Goal: Navigation & Orientation: Find specific page/section

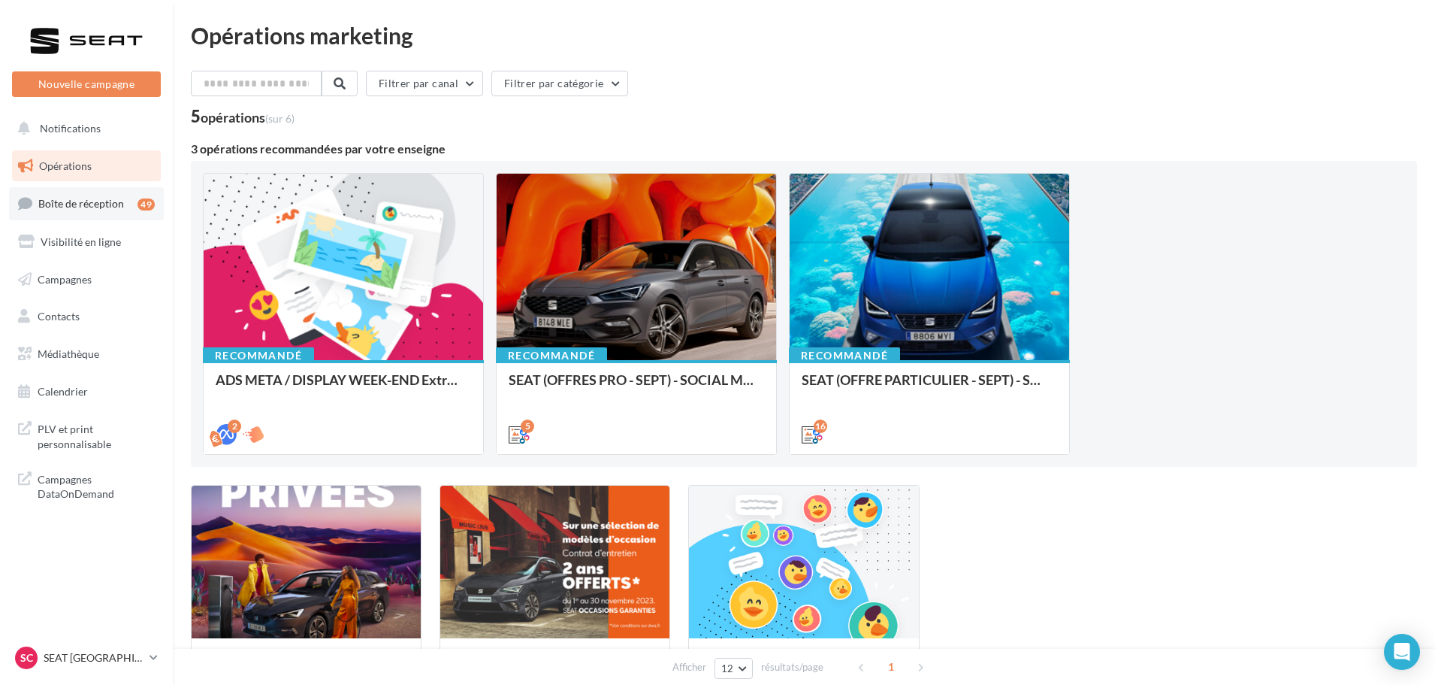
click at [76, 213] on link "Boîte de réception 49" at bounding box center [86, 203] width 155 height 32
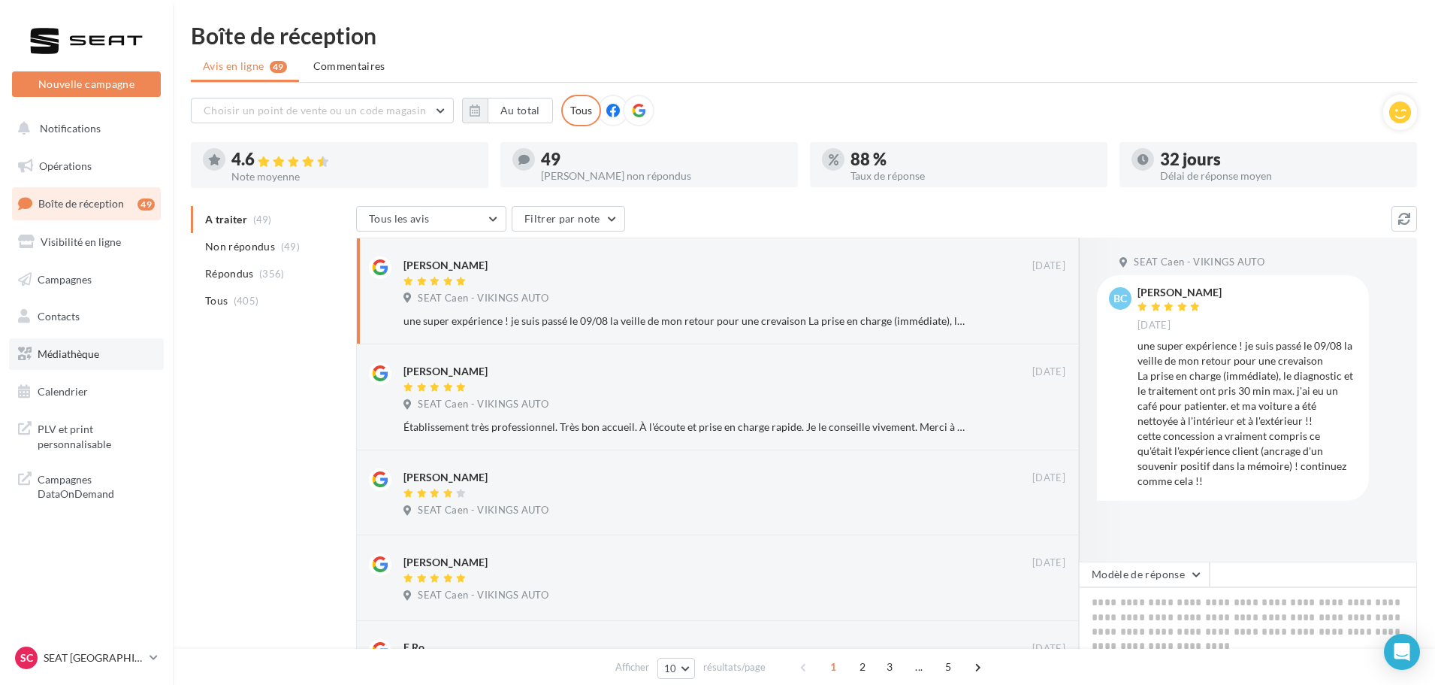
click at [83, 351] on span "Médiathèque" at bounding box center [69, 353] width 62 height 13
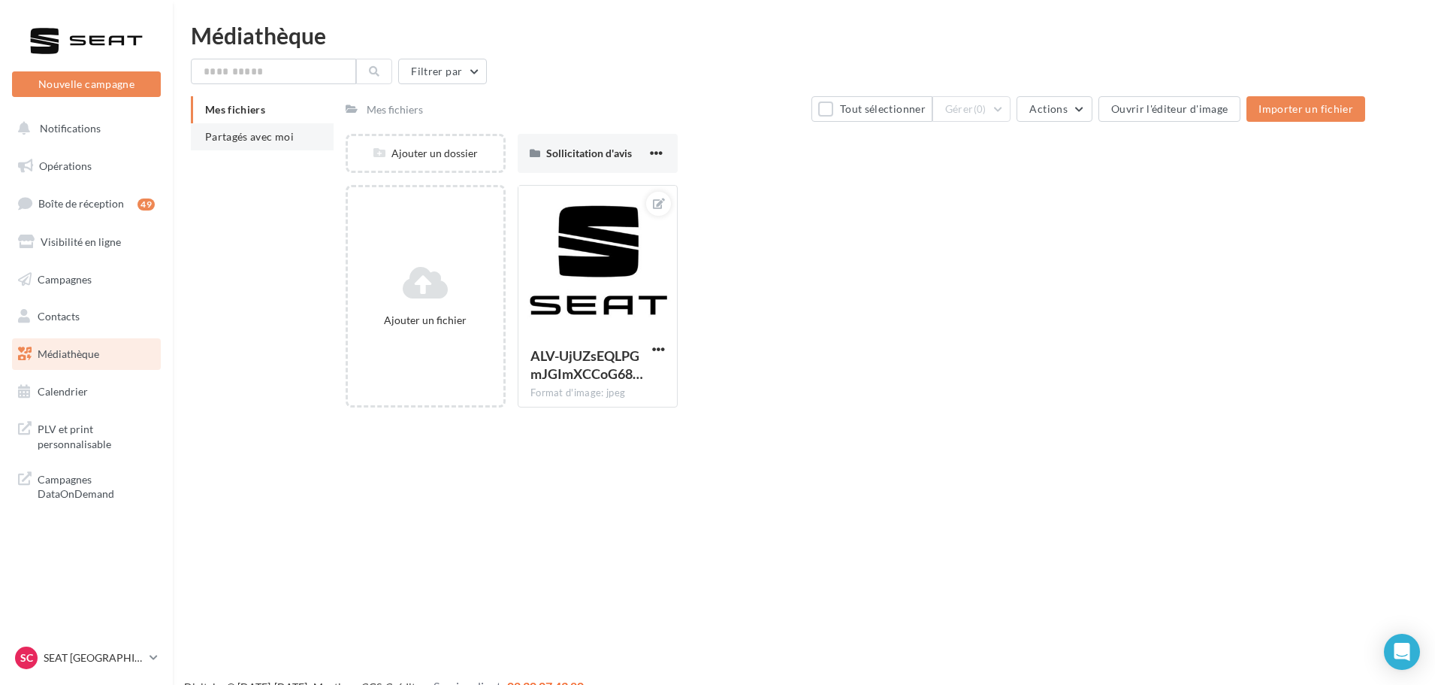
click at [222, 138] on span "Partagés avec moi" at bounding box center [249, 136] width 89 height 13
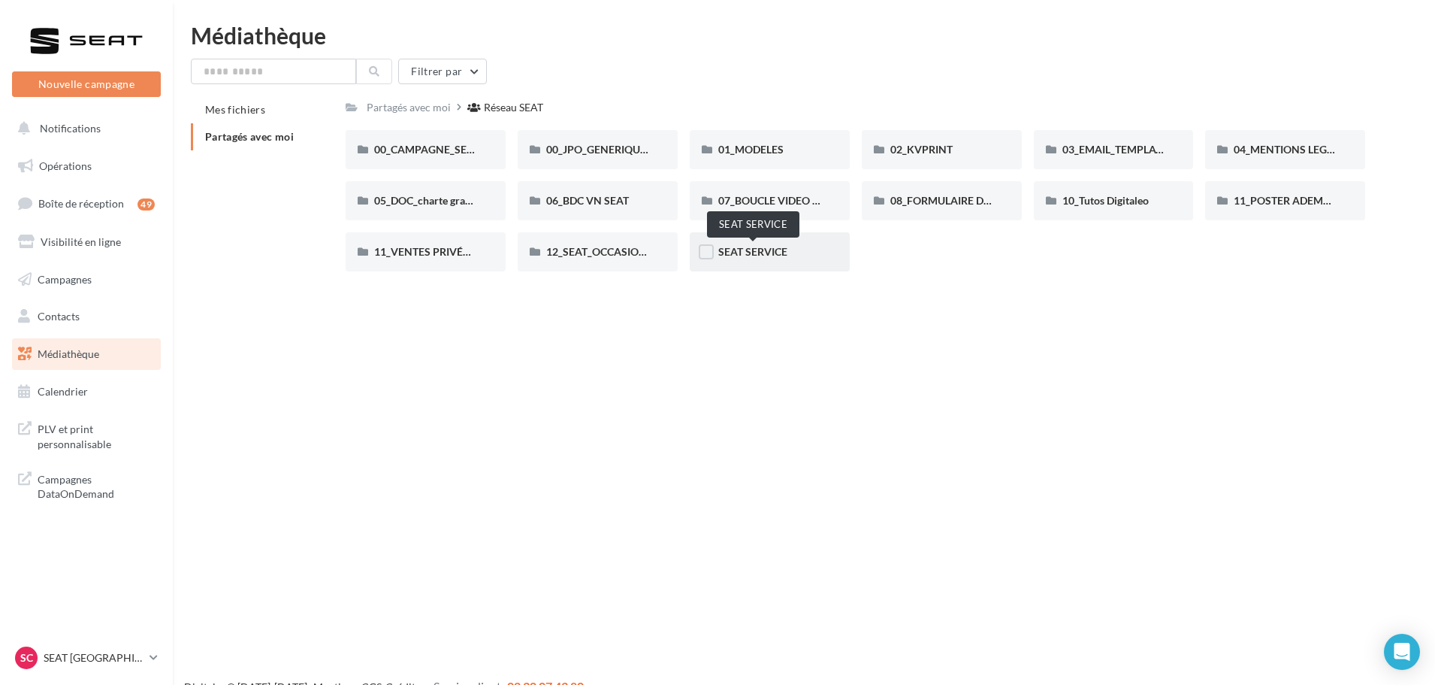
click at [772, 258] on span "SEAT SERVICE" at bounding box center [752, 251] width 69 height 13
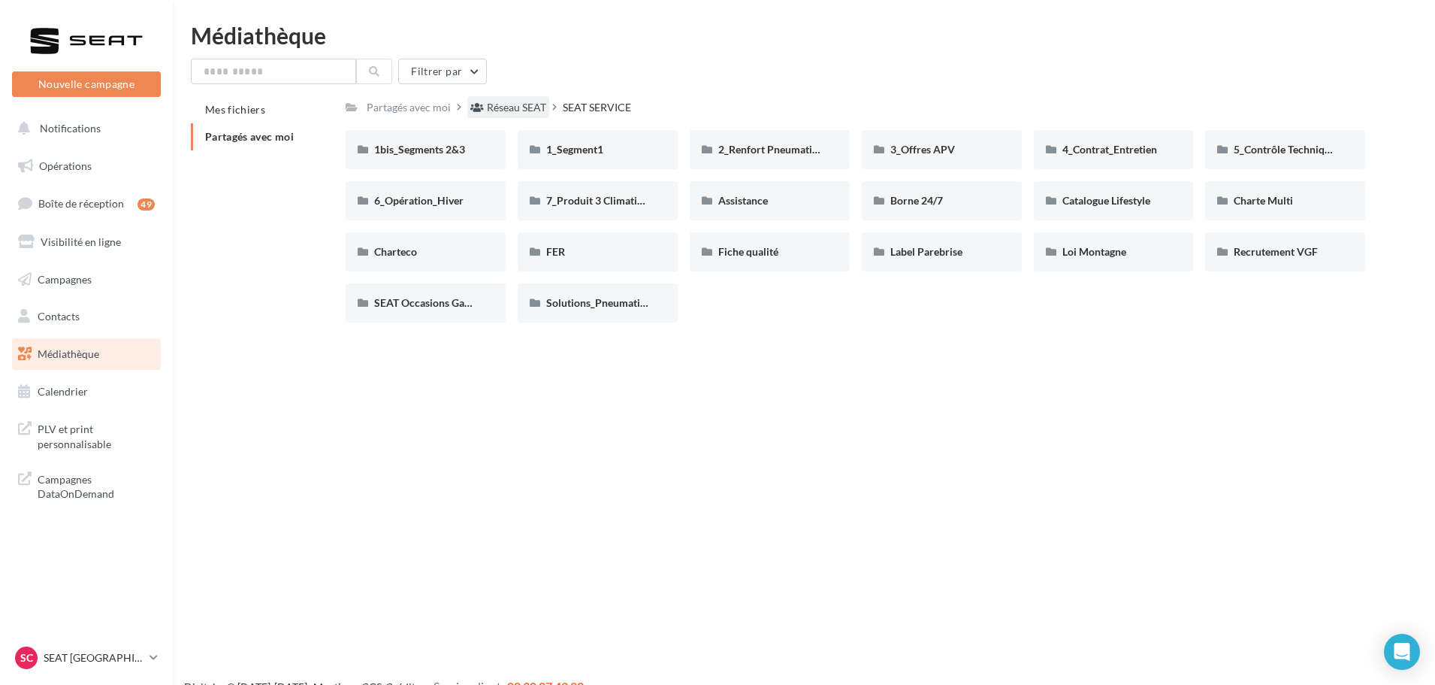
click at [487, 112] on div "Réseau SEAT" at bounding box center [516, 107] width 59 height 15
